Goal: Check status: Check status

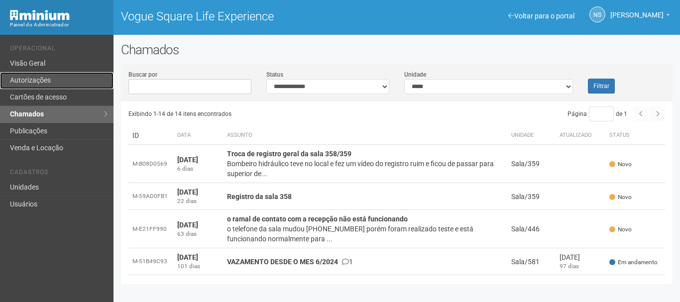
click at [23, 75] on link "Autorizações" at bounding box center [56, 80] width 113 height 17
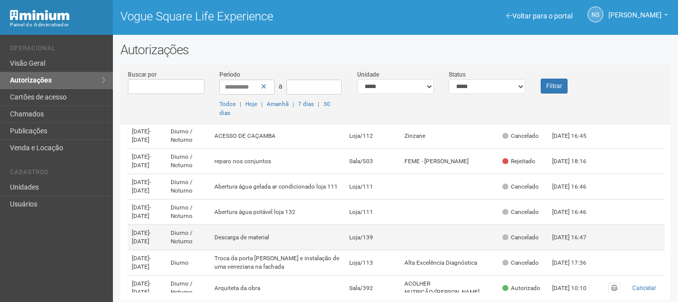
scroll to position [50, 0]
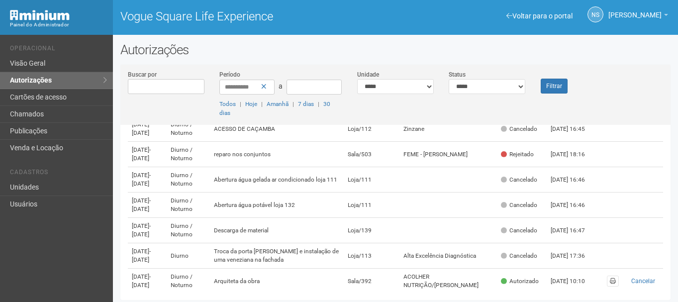
click at [50, 50] on li "Operacional" at bounding box center [58, 50] width 96 height 10
click at [52, 58] on link "Visão Geral" at bounding box center [56, 63] width 113 height 17
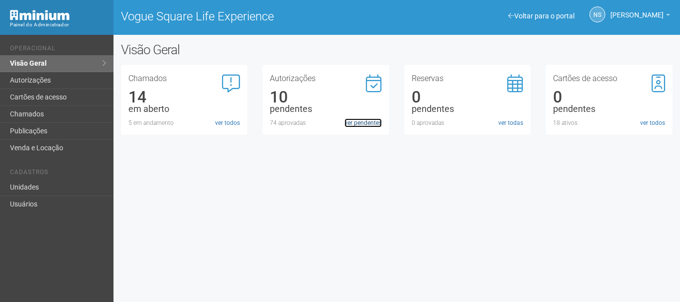
click at [355, 121] on link "ver pendentes" at bounding box center [362, 122] width 37 height 9
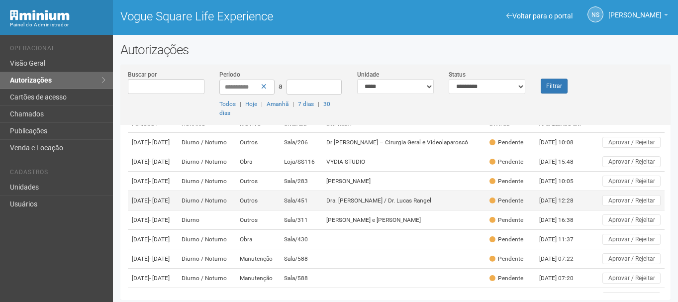
scroll to position [50, 0]
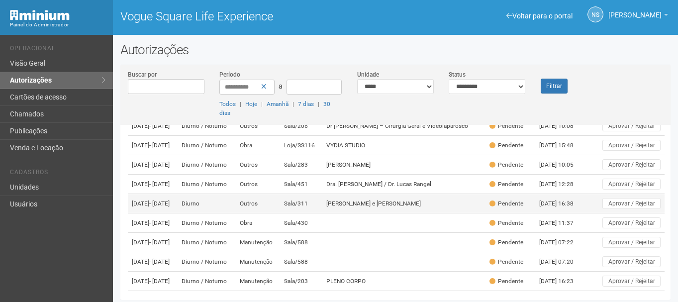
click at [170, 207] on span "- 10/09/2025" at bounding box center [159, 203] width 20 height 7
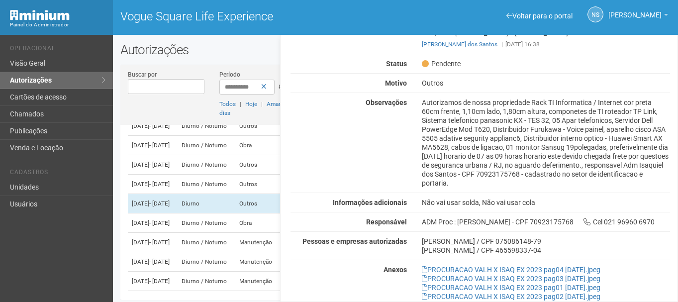
scroll to position [64, 0]
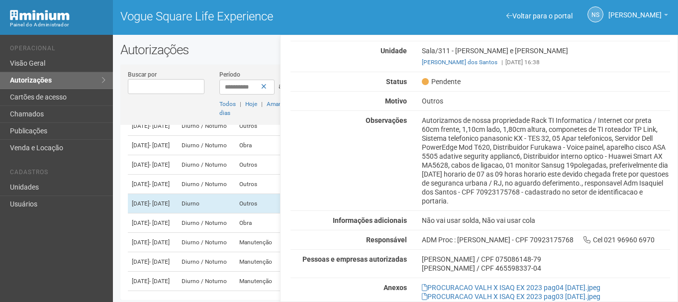
click at [564, 181] on div "Autorizamos de nossa propriedade Rack TI Informatica / Internet cor preta 60cm …" at bounding box center [546, 161] width 263 height 90
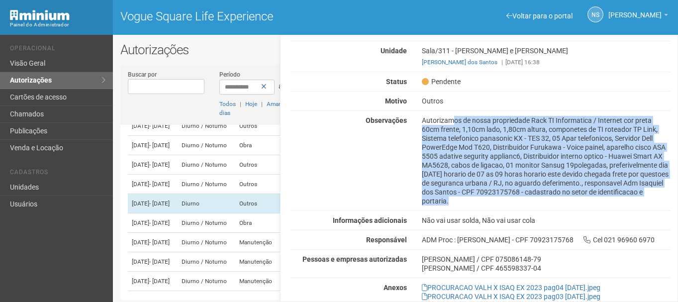
click at [564, 181] on div "Autorizamos de nossa propriedade Rack TI Informatica / Internet cor preta 60cm …" at bounding box center [546, 161] width 263 height 90
click at [564, 180] on div "Autorizamos de nossa propriedade Rack TI Informatica / Internet cor preta 60cm …" at bounding box center [546, 161] width 263 height 90
click at [644, 184] on div "Autorizamos de nossa propriedade Rack TI Informatica / Internet cor preta 60cm …" at bounding box center [546, 161] width 263 height 90
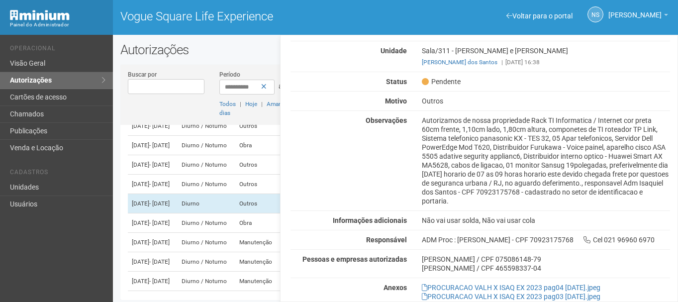
click at [487, 207] on div "Autorização Pendente Período 02/09/2025 a 10/09/2025 Horário Diurno Unidade Sal…" at bounding box center [481, 166] width 380 height 370
click at [450, 192] on div "Autorizamos de nossa propriedade Rack TI Informatica / Internet cor preta 60cm …" at bounding box center [546, 161] width 263 height 90
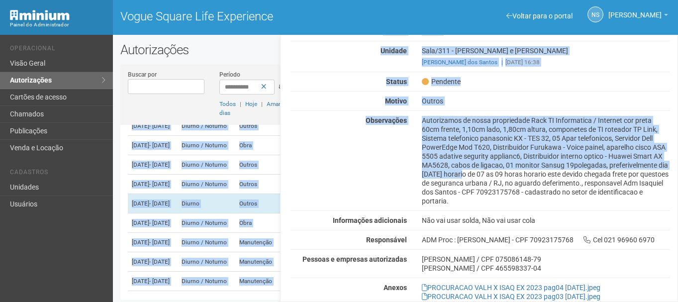
drag, startPoint x: 445, startPoint y: 178, endPoint x: 679, endPoint y: 181, distance: 233.9
click at [678, 181] on html "Aguarde... Painel do Administrador Vogue Square Life Experience NS Nicolle Silv…" at bounding box center [339, 151] width 678 height 302
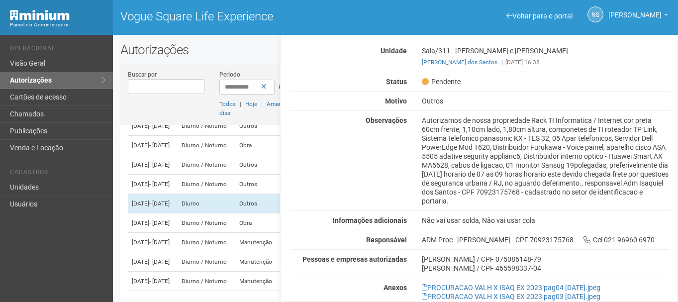
click at [545, 173] on div "Autorizamos de nossa propriedade Rack TI Informatica / Internet cor preta 60cm …" at bounding box center [546, 161] width 263 height 90
click at [628, 169] on div "Autorizamos de nossa propriedade Rack TI Informatica / Internet cor preta 60cm …" at bounding box center [546, 161] width 263 height 90
click at [544, 160] on div "Autorizamos de nossa propriedade Rack TI Informatica / Internet cor preta 60cm …" at bounding box center [546, 161] width 263 height 90
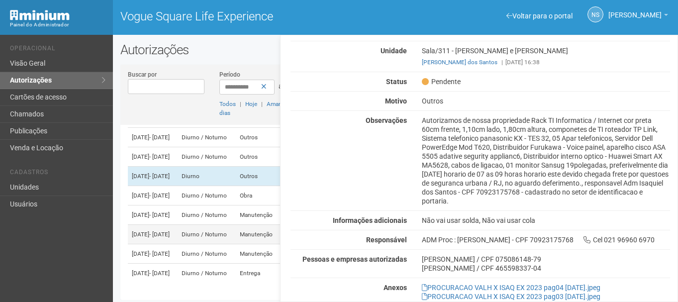
scroll to position [137, 0]
click at [178, 186] on td "02/09/2025 - 02/11/2025" at bounding box center [153, 195] width 50 height 19
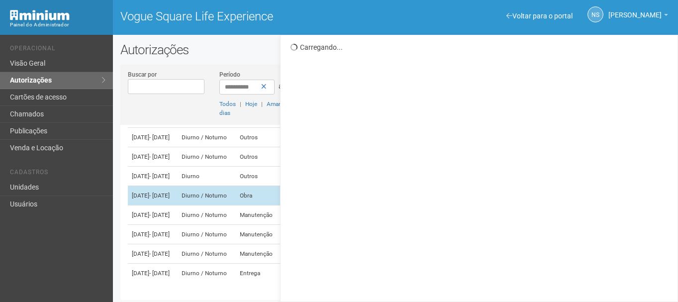
scroll to position [0, 0]
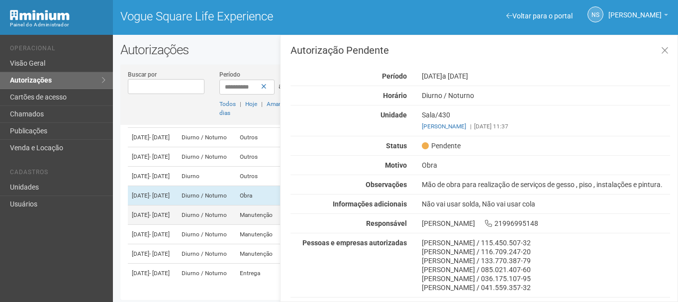
click at [178, 206] on td "03/09/2025 - 05/09/2025" at bounding box center [153, 215] width 50 height 19
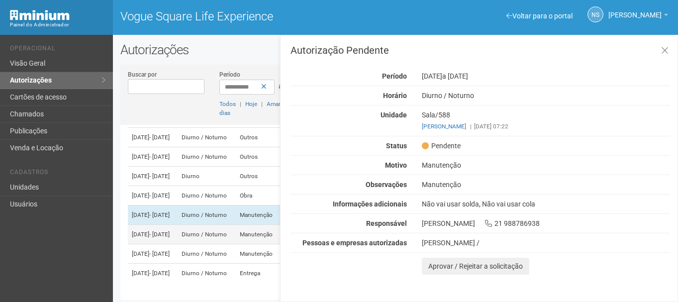
click at [178, 225] on td "03/09/2025 - 03/10/2025" at bounding box center [153, 234] width 50 height 19
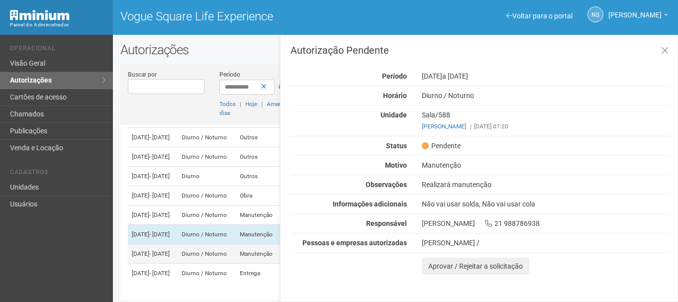
click at [212, 244] on td "Diurno / Noturno" at bounding box center [207, 253] width 58 height 19
